Goal: Task Accomplishment & Management: Use online tool/utility

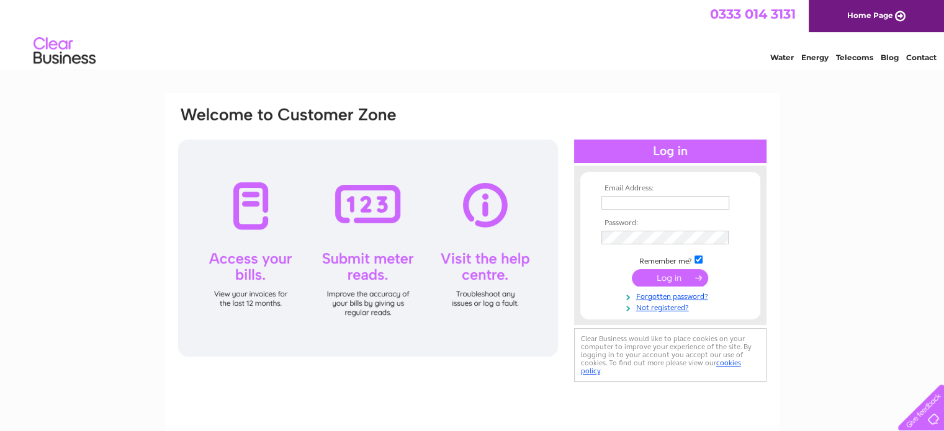
type input "philip@autocentreinverurie.co.uk"
click at [679, 278] on input "submit" at bounding box center [670, 277] width 76 height 17
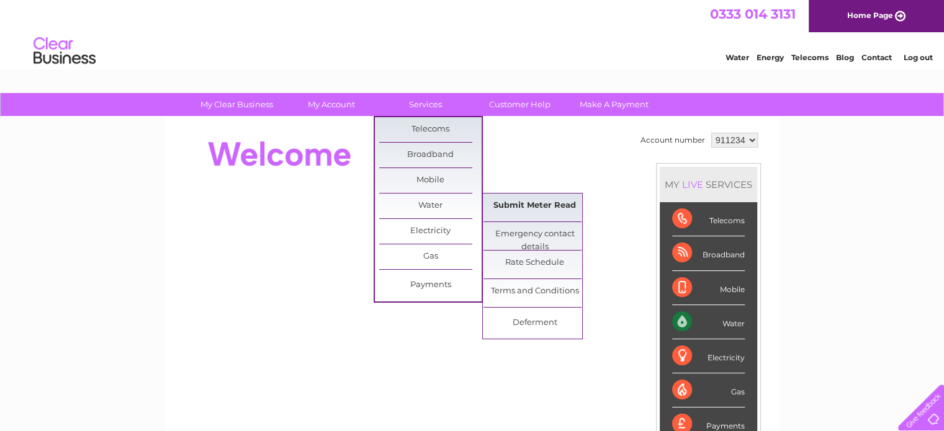
click at [529, 204] on link "Submit Meter Read" at bounding box center [535, 206] width 102 height 25
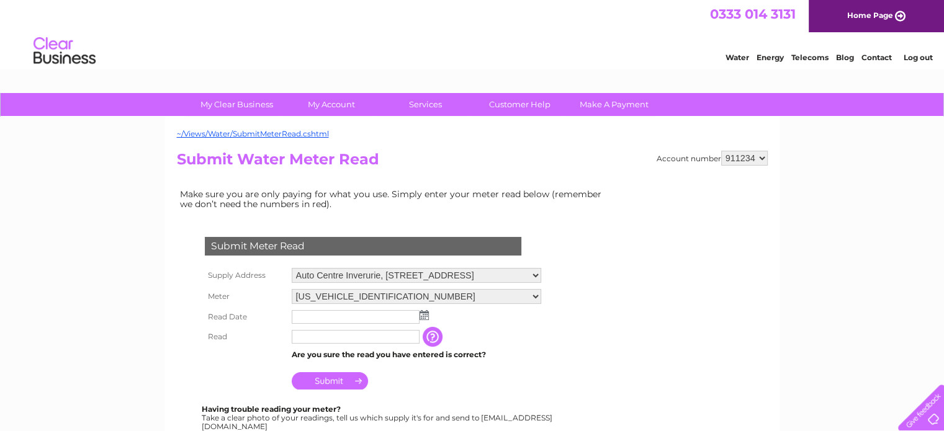
click at [422, 319] on img at bounding box center [424, 315] width 9 height 10
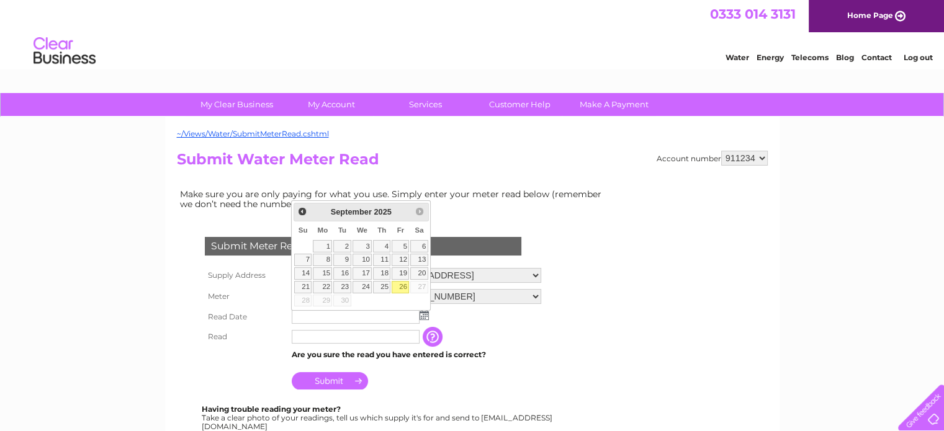
click at [400, 282] on link "26" at bounding box center [400, 287] width 17 height 12
type input "2025/09/26"
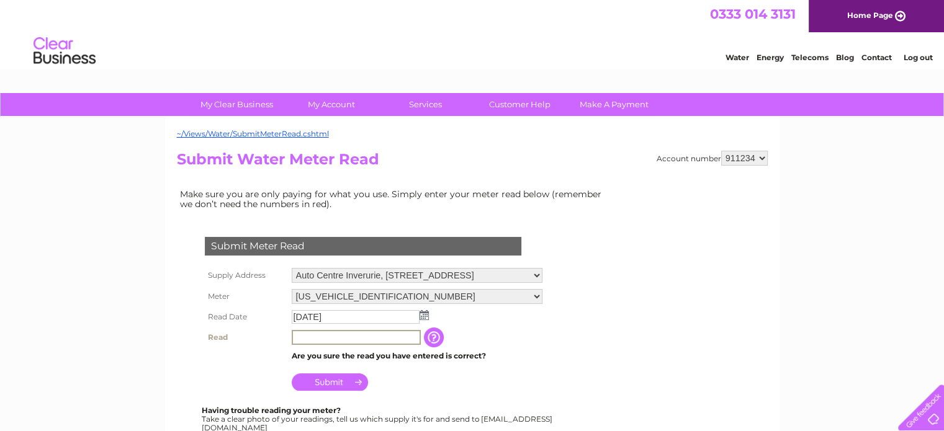
click at [377, 339] on input "text" at bounding box center [356, 337] width 129 height 15
type input "3185"
click at [329, 380] on input "Submit" at bounding box center [330, 382] width 76 height 17
